Goal: Information Seeking & Learning: Learn about a topic

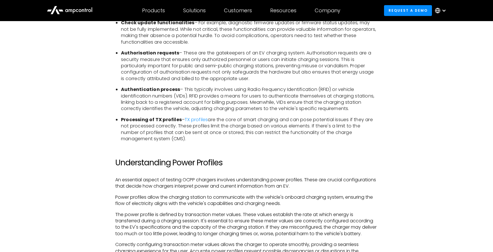
scroll to position [1566, 0]
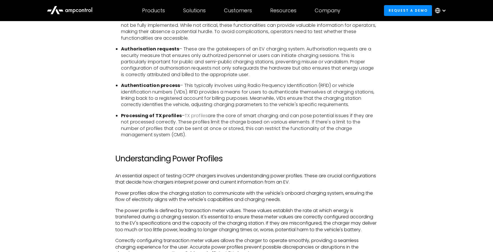
click at [193, 116] on link "TX profiles" at bounding box center [196, 115] width 23 height 7
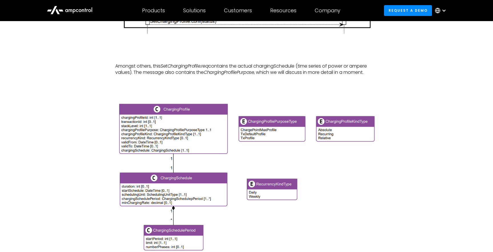
scroll to position [793, 0]
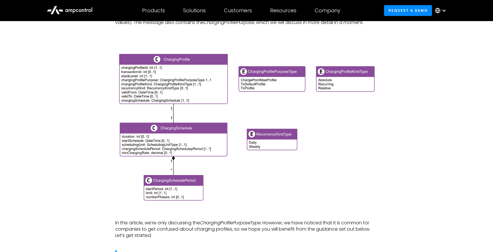
click at [189, 102] on img at bounding box center [246, 128] width 263 height 151
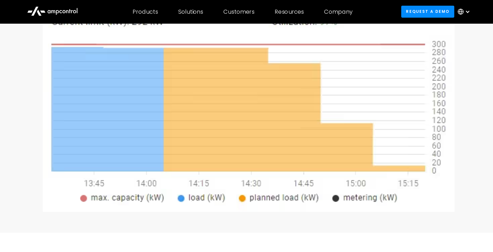
scroll to position [114, 0]
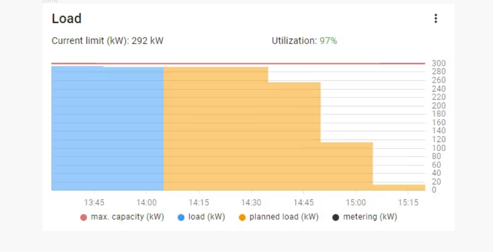
click at [196, 141] on img at bounding box center [247, 130] width 372 height 205
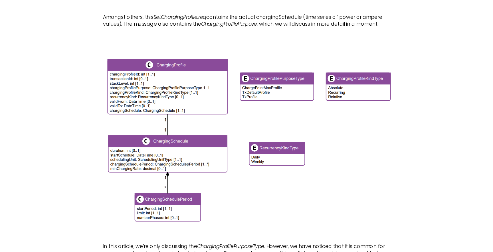
scroll to position [784, 0]
